Goal: Navigation & Orientation: Find specific page/section

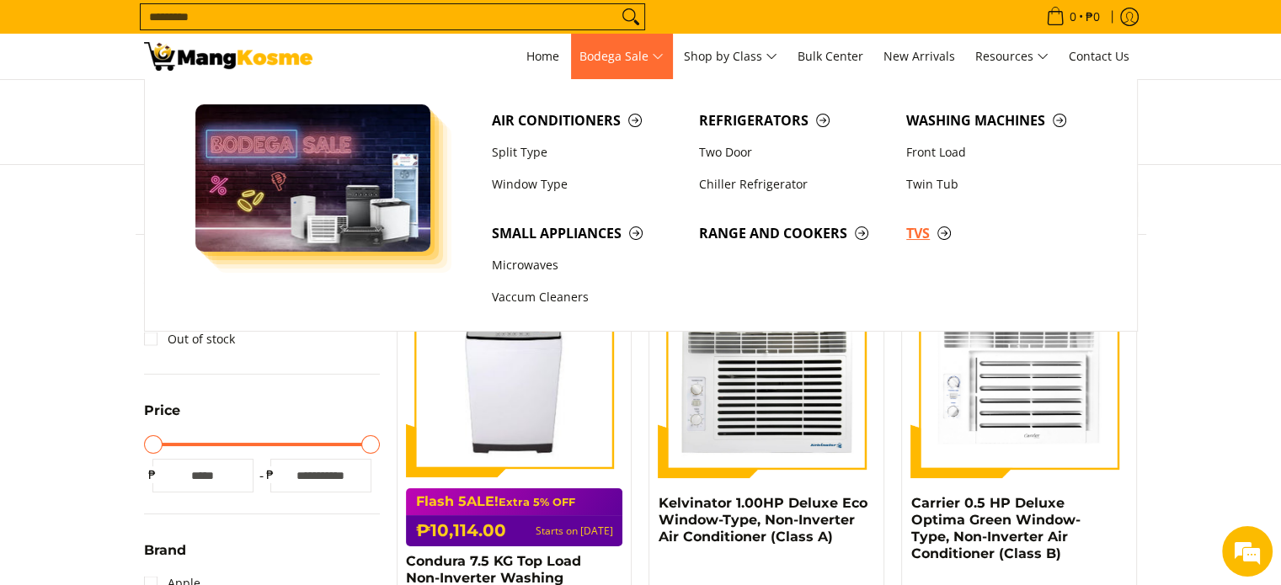
click at [919, 232] on span "TVs" at bounding box center [1001, 233] width 190 height 21
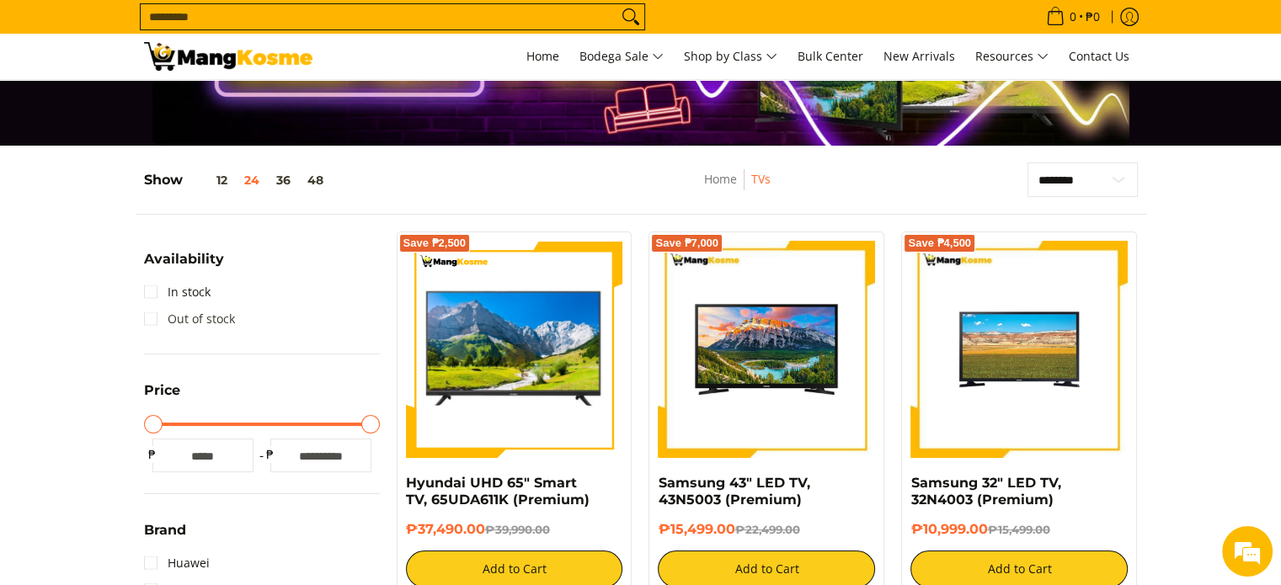
scroll to position [84, 0]
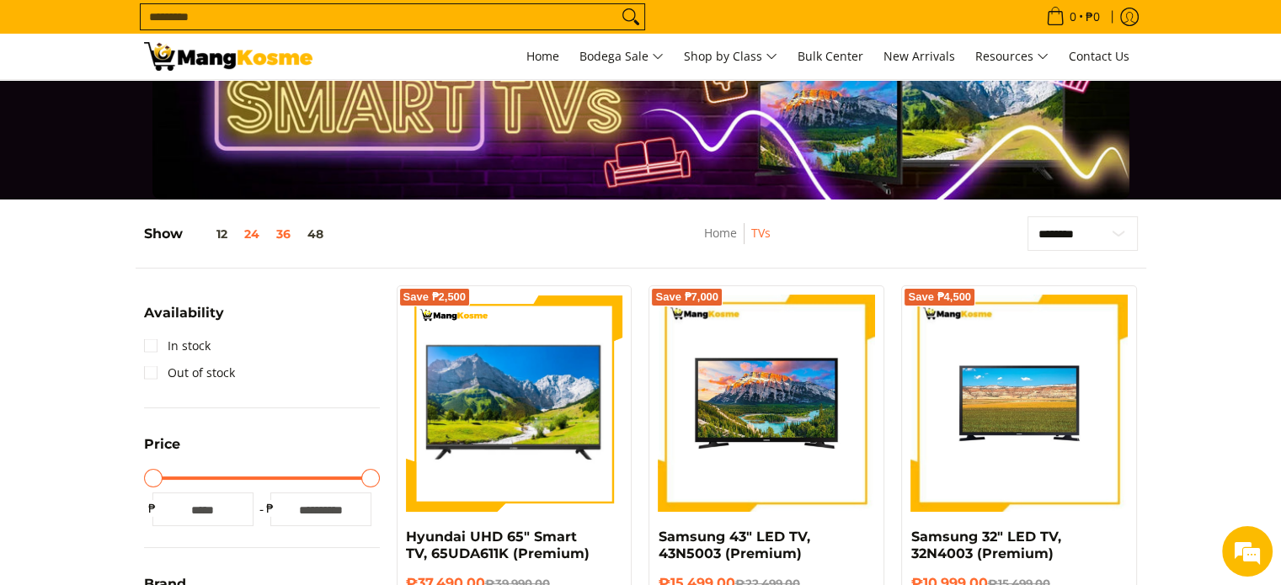
click at [280, 232] on button "36" at bounding box center [283, 233] width 31 height 13
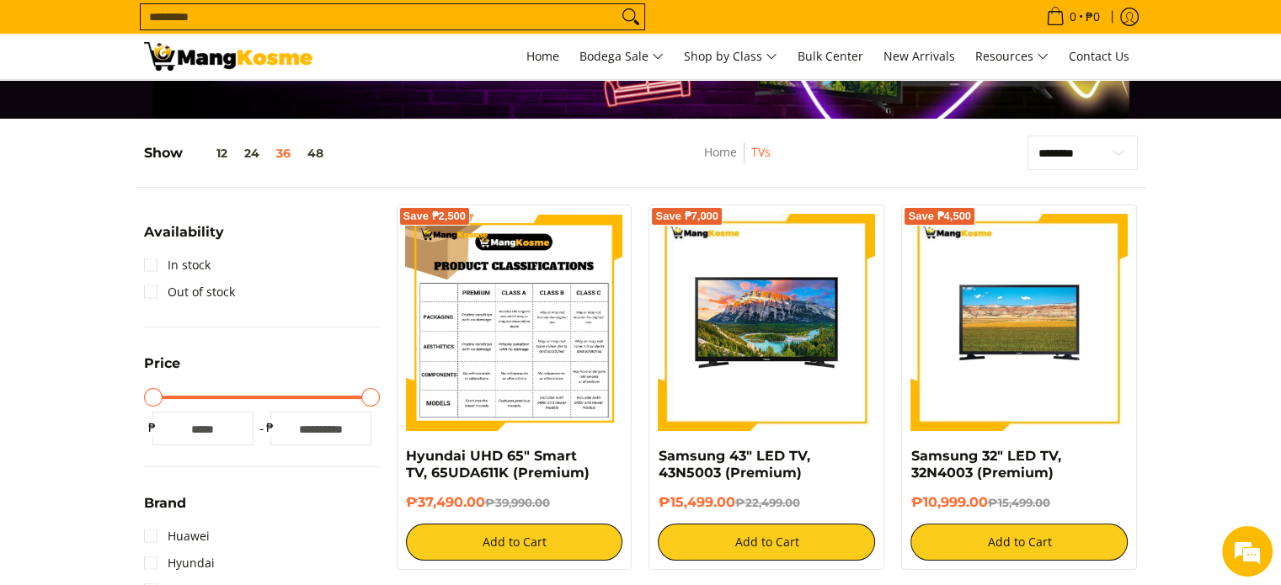
scroll to position [136, 0]
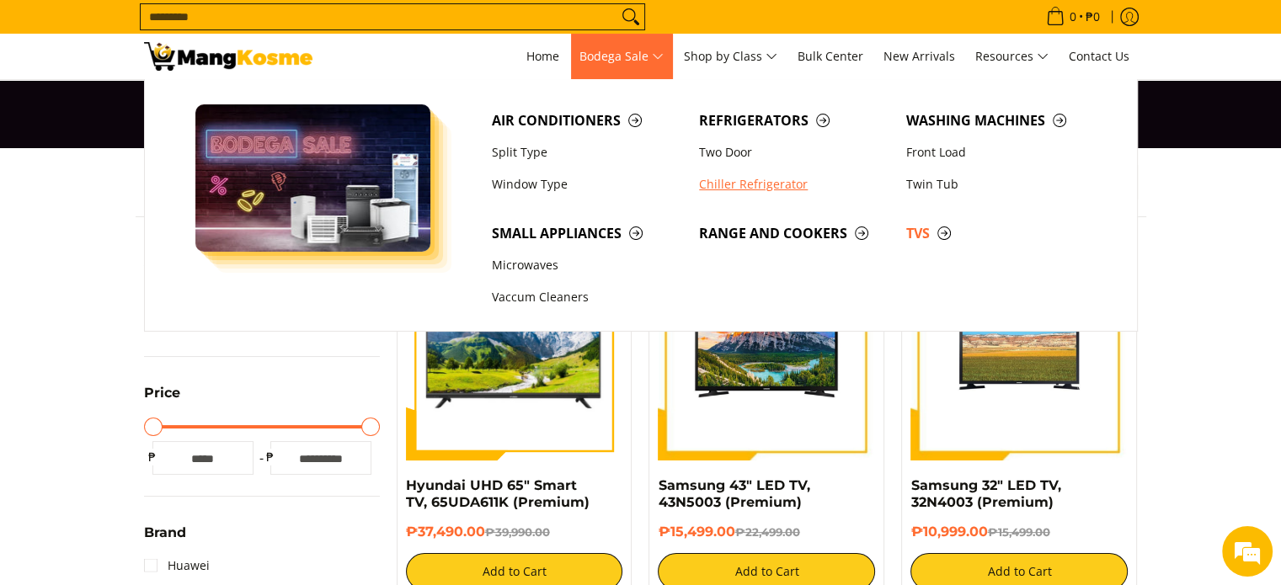
click at [714, 183] on link "Chiller Refrigerator" at bounding box center [794, 184] width 207 height 32
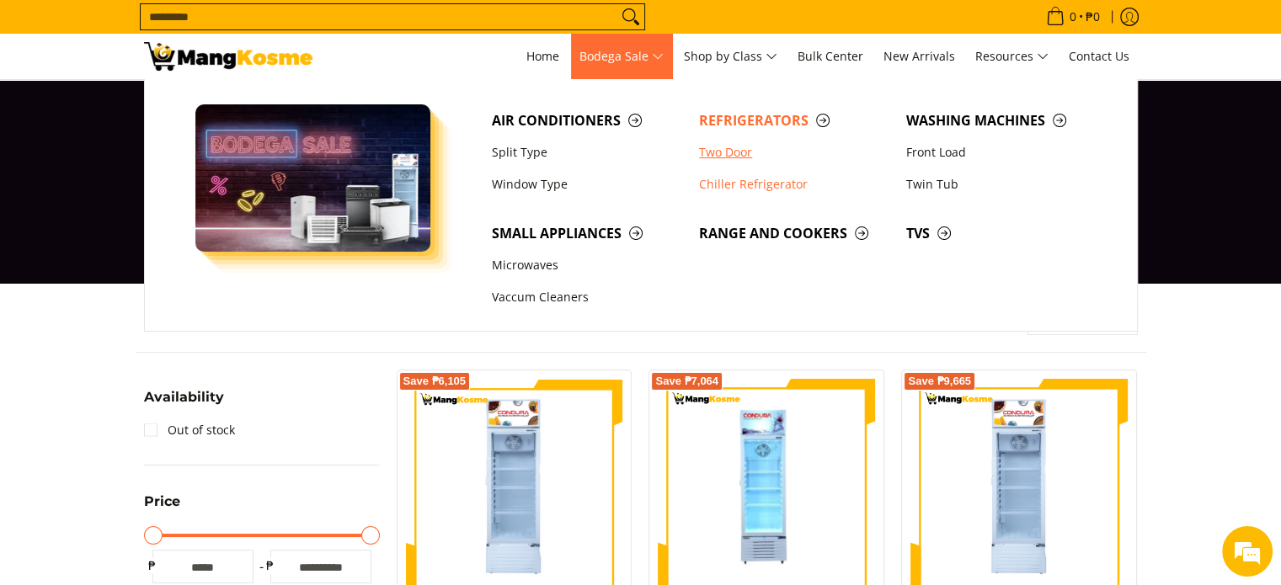
click at [721, 156] on link "Two Door" at bounding box center [794, 152] width 207 height 32
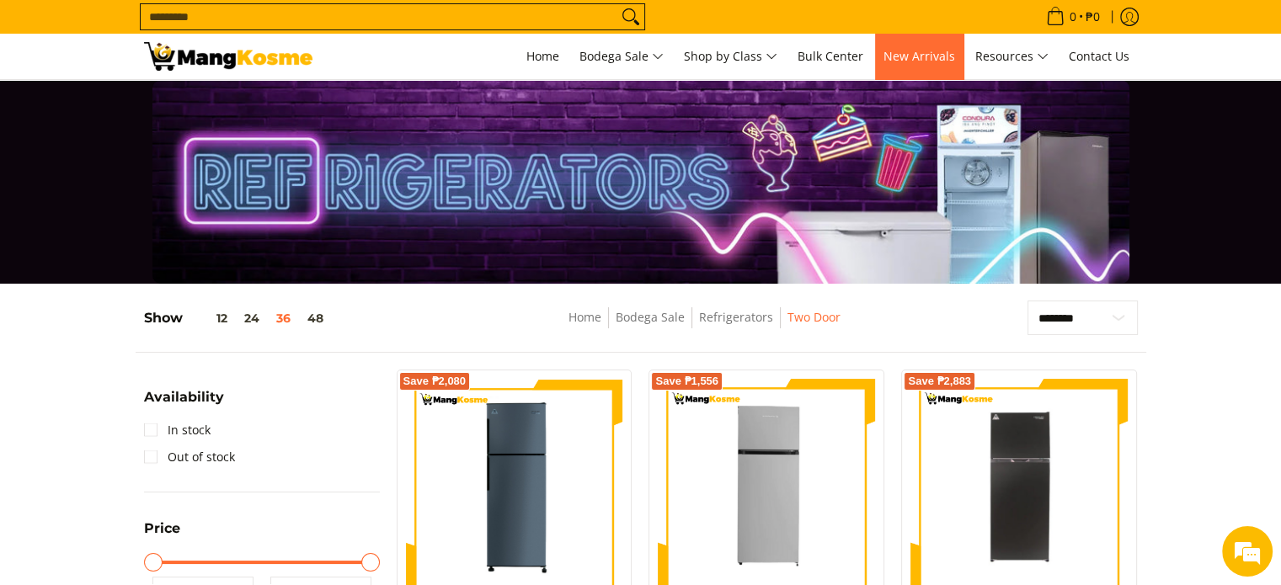
click at [931, 60] on span "New Arrivals" at bounding box center [920, 56] width 72 height 16
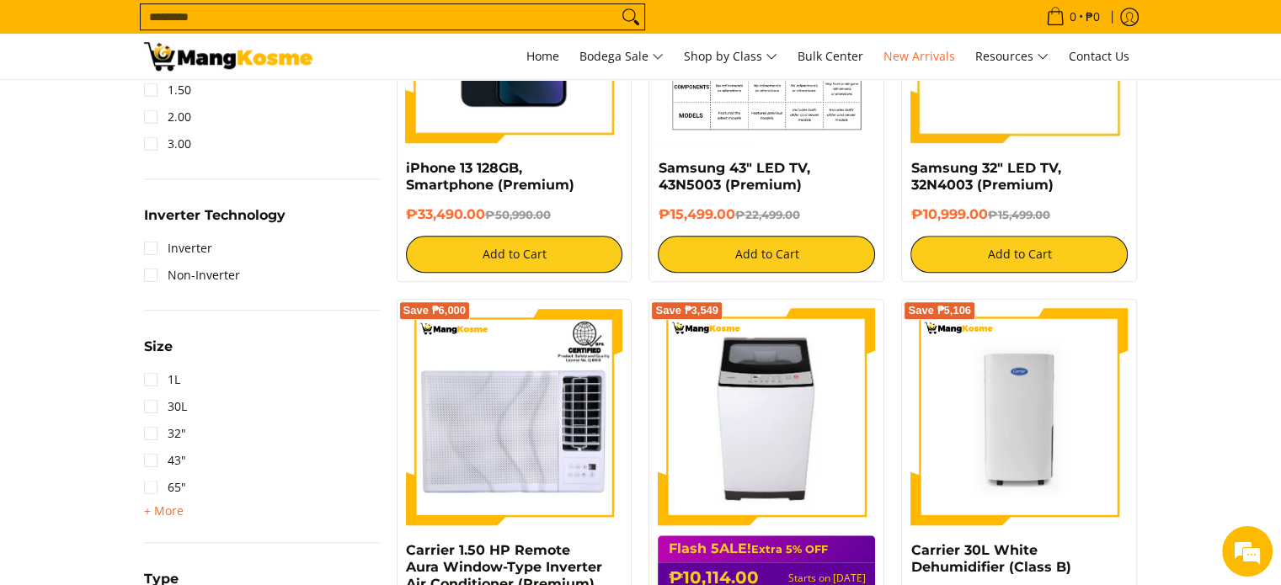
scroll to position [1095, 0]
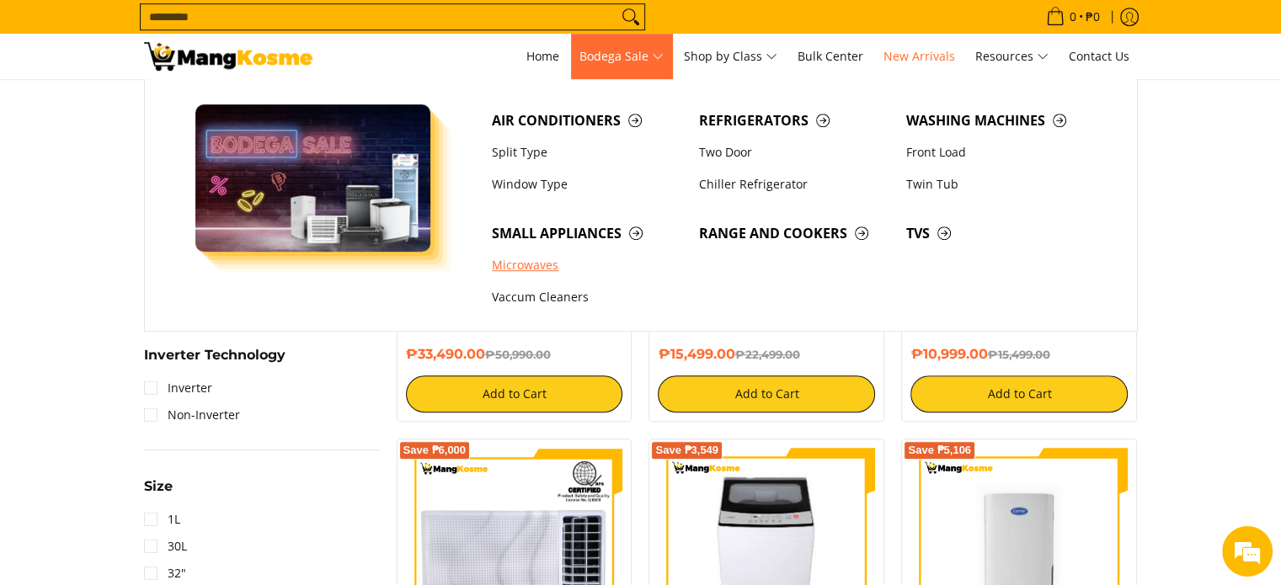
click at [549, 265] on link "Microwaves" at bounding box center [586, 265] width 207 height 32
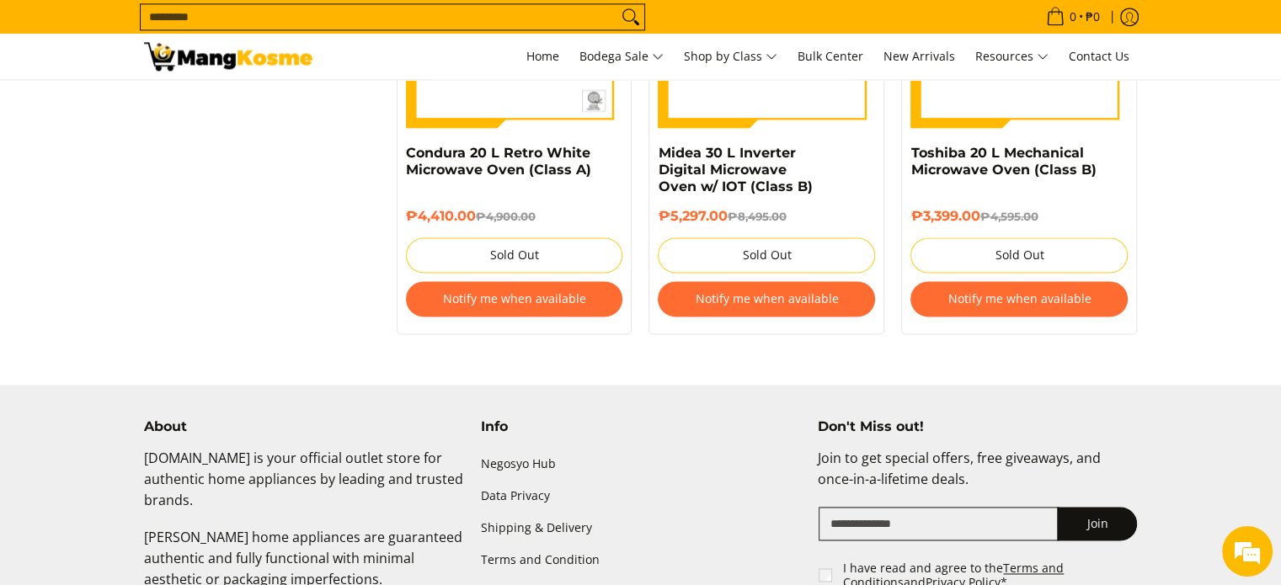
scroll to position [2274, 0]
